Goal: Information Seeking & Learning: Learn about a topic

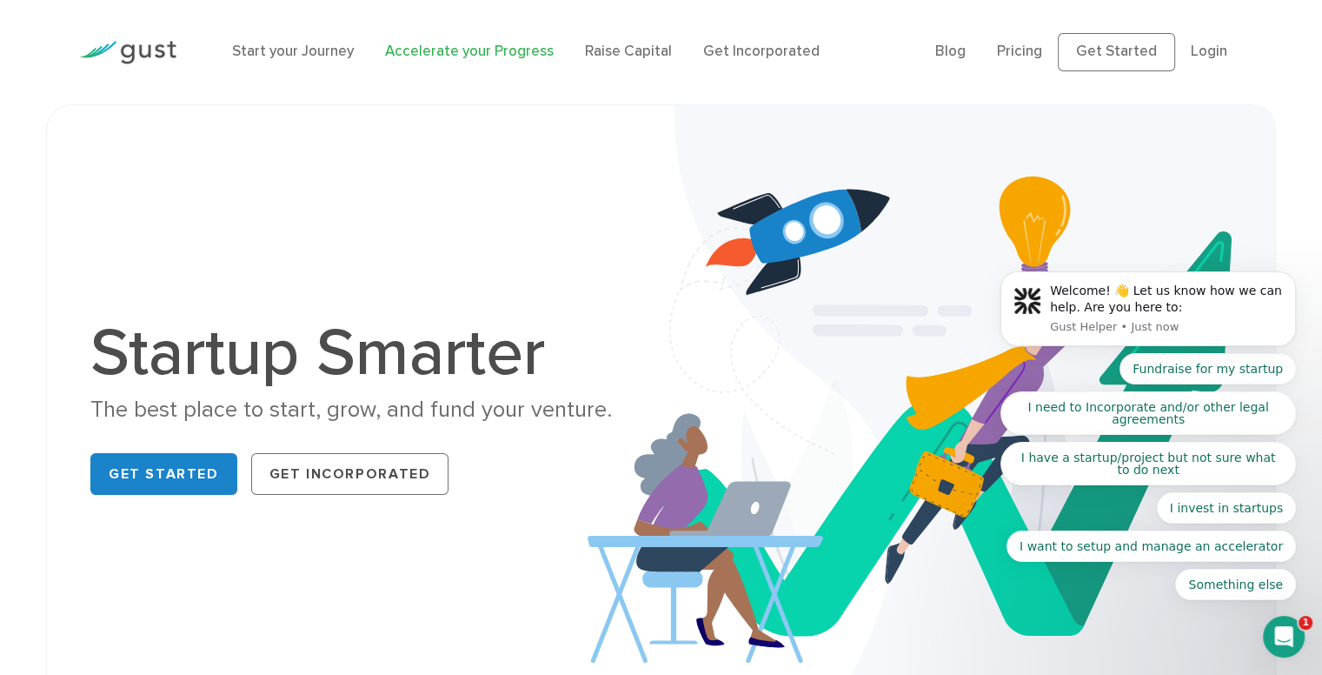
click at [462, 52] on link "Accelerate your Progress" at bounding box center [469, 51] width 169 height 17
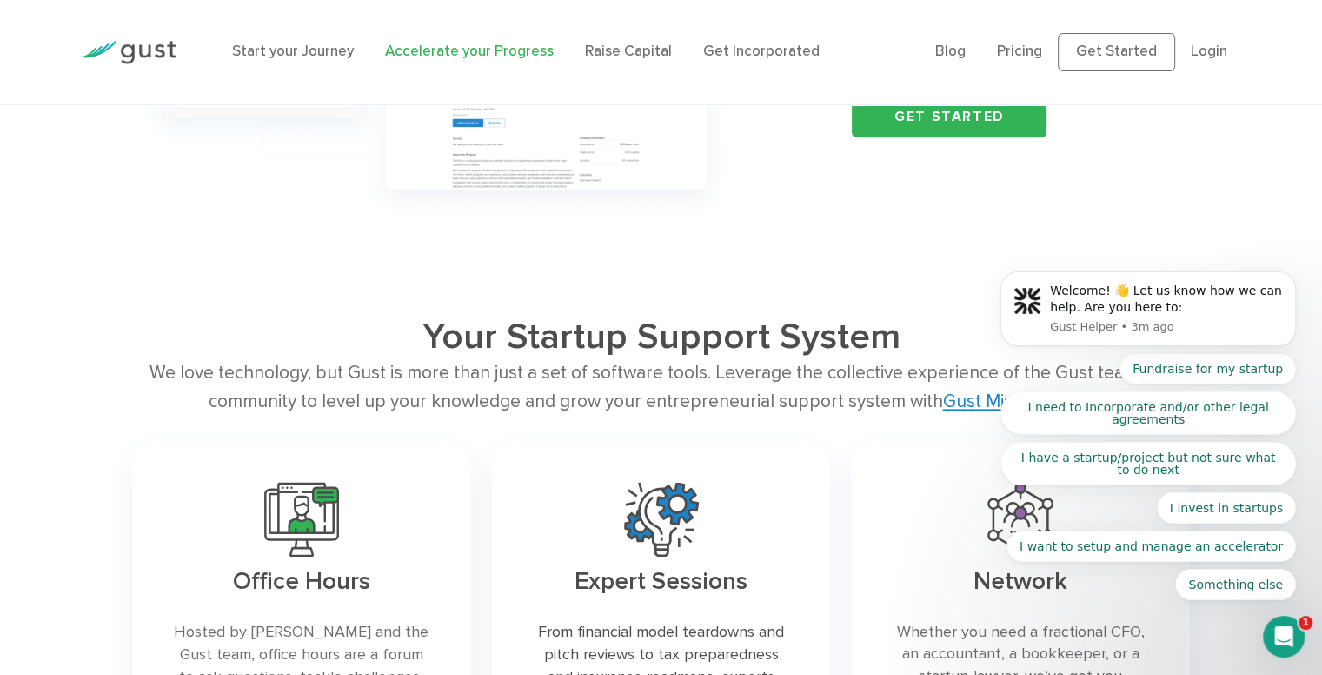
scroll to position [2736, 0]
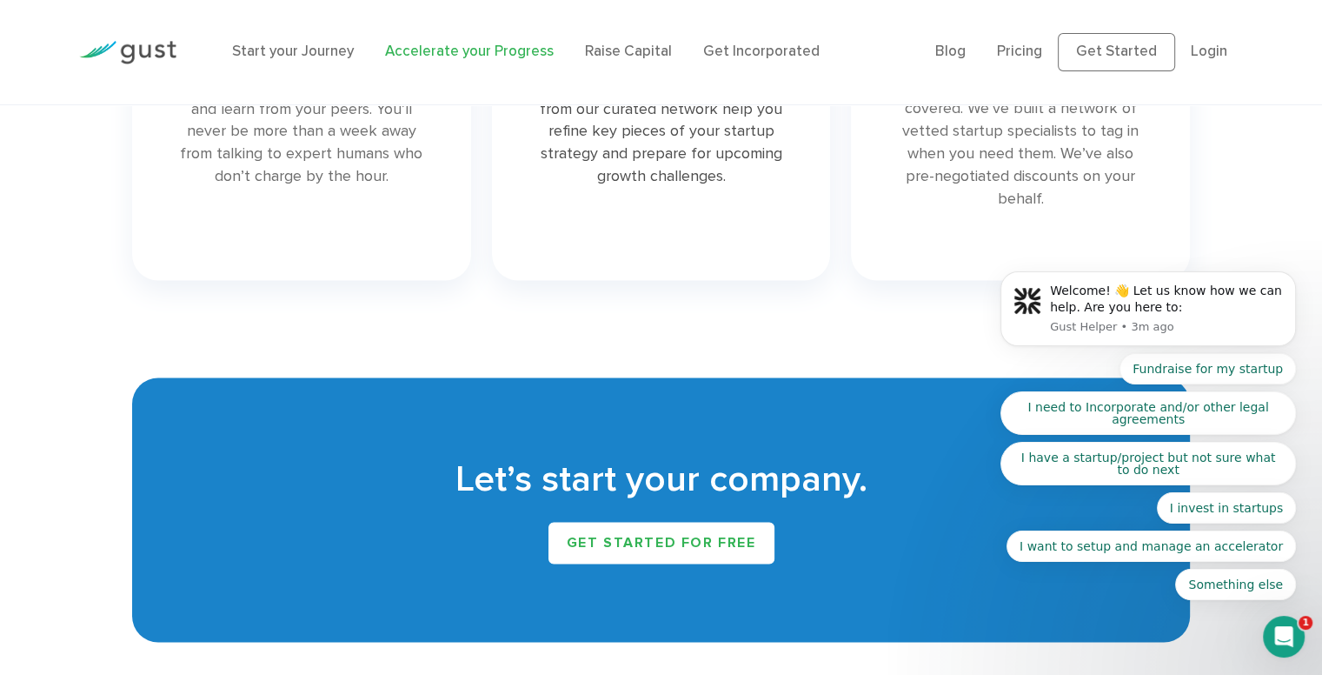
click at [730, 487] on h2 "Let’s start your company." at bounding box center [661, 480] width 1006 height 49
drag, startPoint x: 730, startPoint y: 487, endPoint x: 792, endPoint y: 476, distance: 62.6
click at [792, 476] on h2 "Let’s start your company." at bounding box center [661, 480] width 1006 height 49
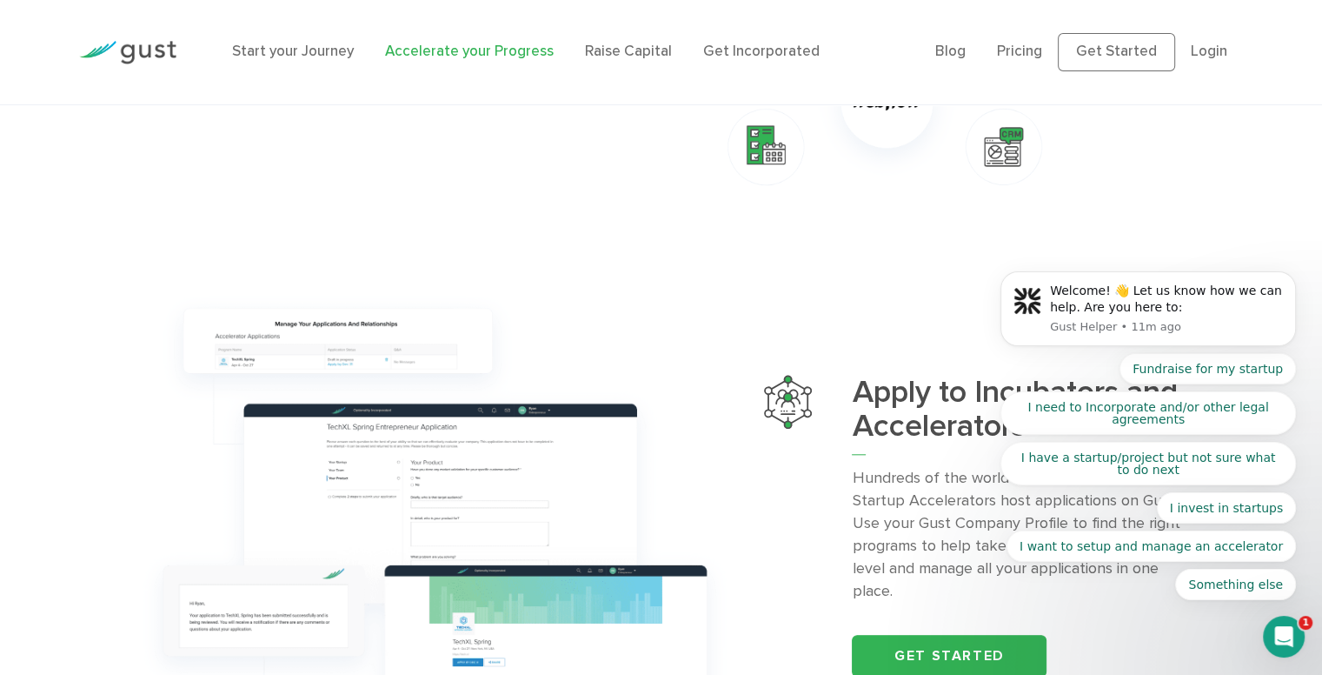
scroll to position [1414, 0]
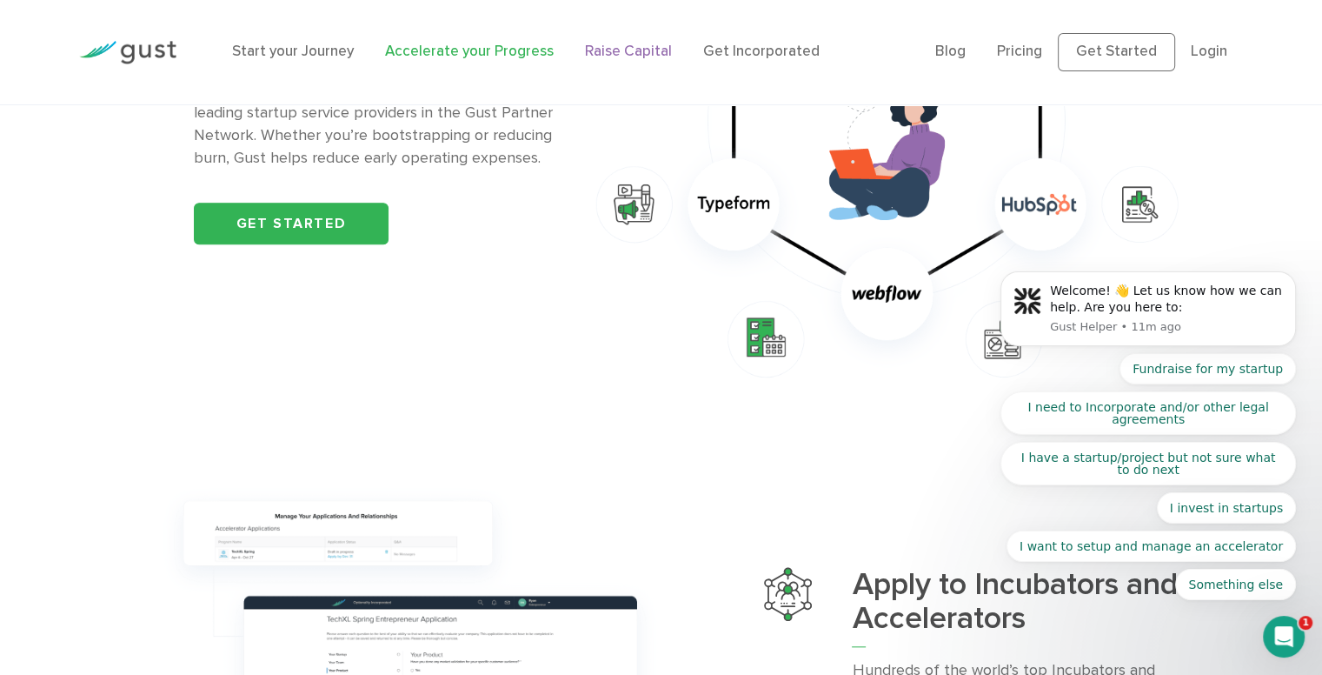
click at [628, 50] on link "Raise Capital" at bounding box center [628, 51] width 87 height 17
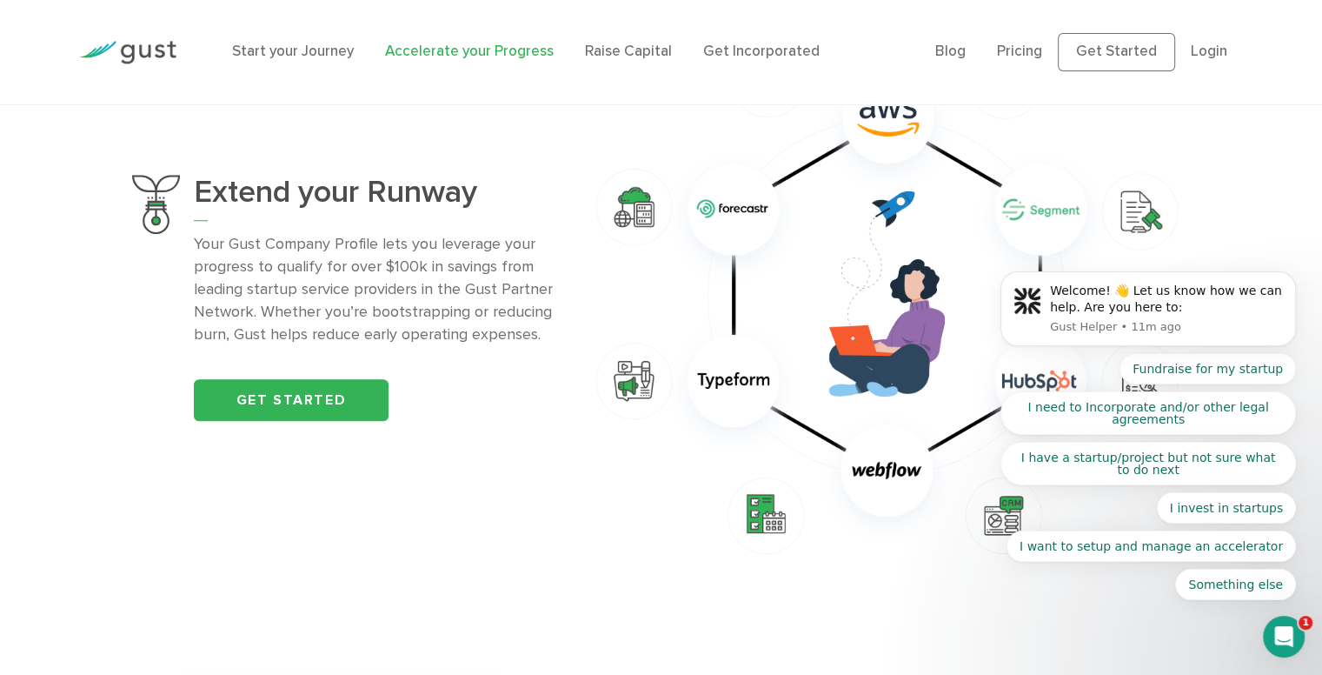
scroll to position [1234, 0]
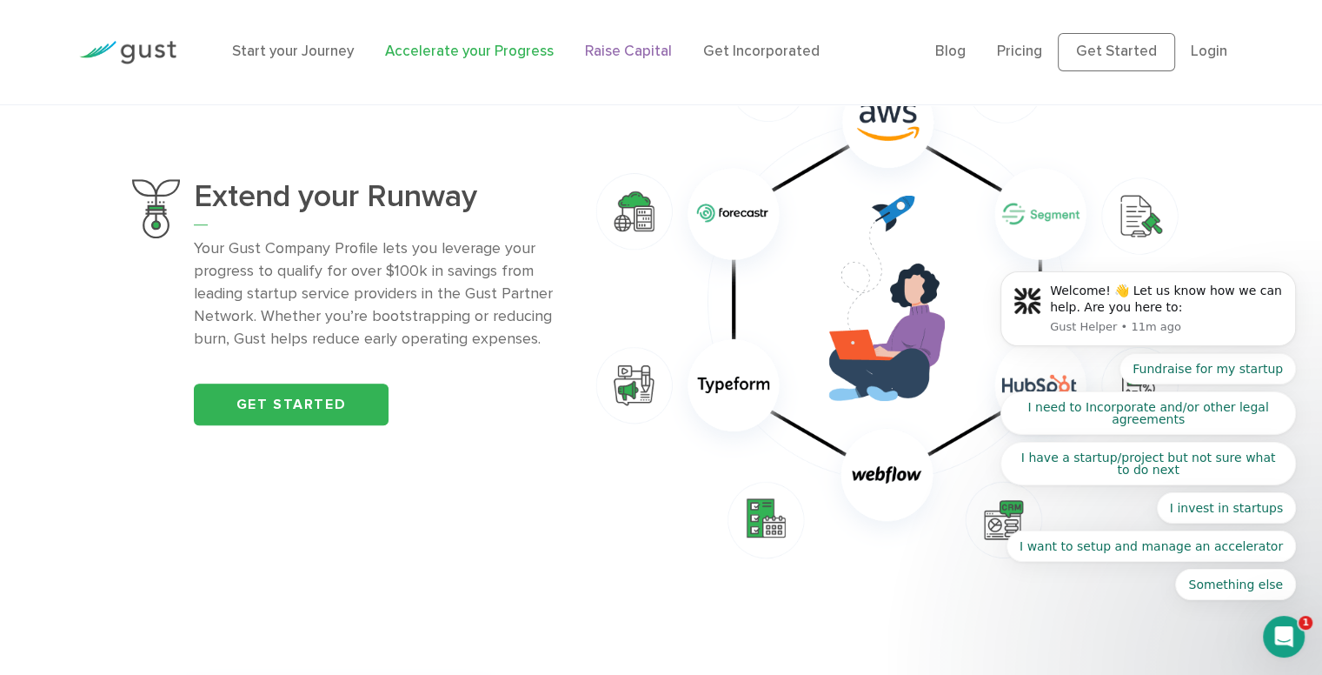
click at [622, 54] on link "Raise Capital" at bounding box center [628, 51] width 87 height 17
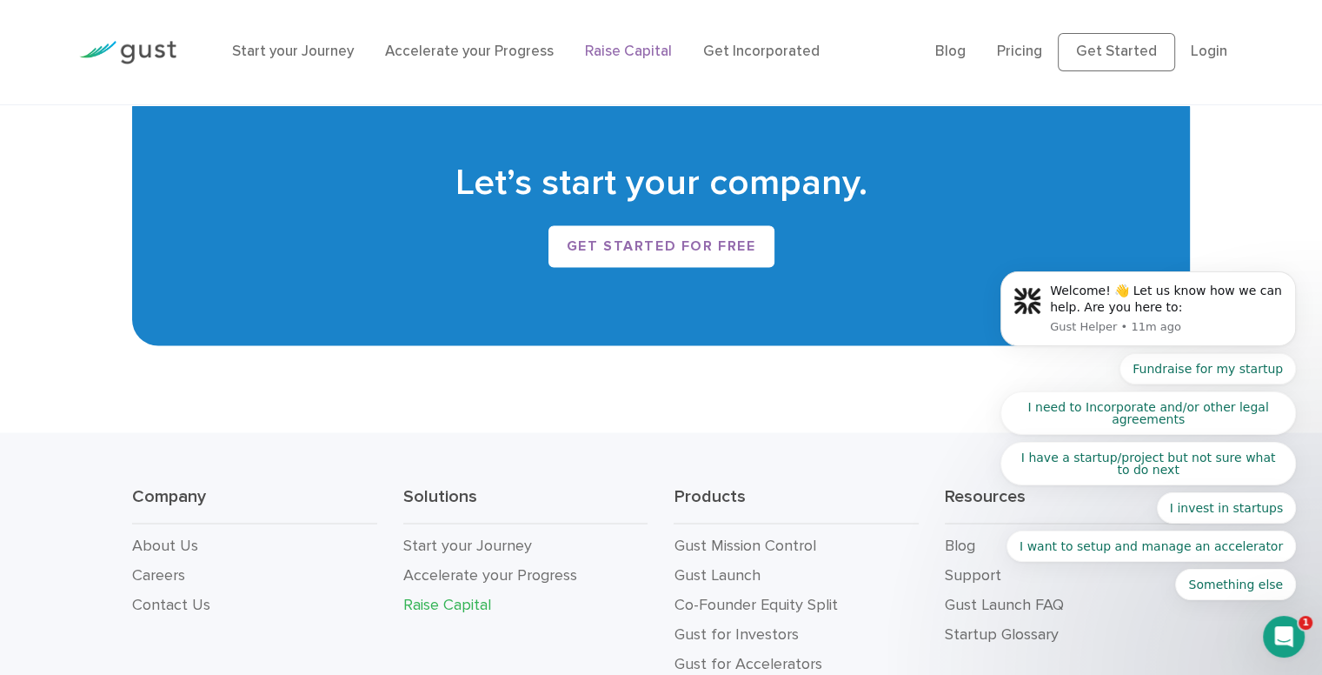
scroll to position [3128, 0]
